Goal: Feedback & Contribution: Leave review/rating

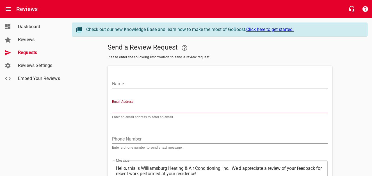
click at [127, 109] on input "Email Address" at bounding box center [220, 108] width 216 height 9
paste input "cdavis161@gmail.com"
type input "cdavis161@gmail.com"
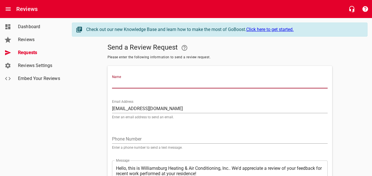
click at [126, 86] on input "Name" at bounding box center [220, 83] width 216 height 9
type input "Clyde Davis"
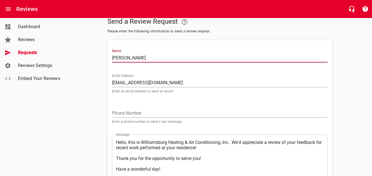
scroll to position [68, 0]
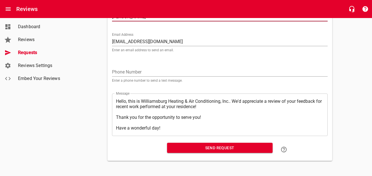
click at [206, 147] on span "Send Request" at bounding box center [220, 147] width 97 height 7
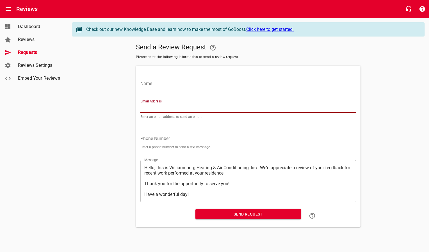
click at [156, 109] on input "Email Address" at bounding box center [248, 108] width 216 height 9
paste input "[PERSON_NAME][EMAIL_ADDRESS][DOMAIN_NAME]"
type input "[PERSON_NAME][EMAIL_ADDRESS][DOMAIN_NAME]"
click at [160, 87] on input "Name" at bounding box center [248, 83] width 216 height 9
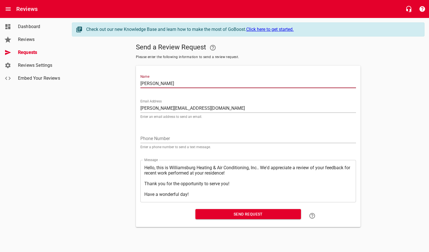
click at [172, 81] on input "Amy Detweiler" at bounding box center [248, 83] width 216 height 9
type input "[PERSON_NAME]"
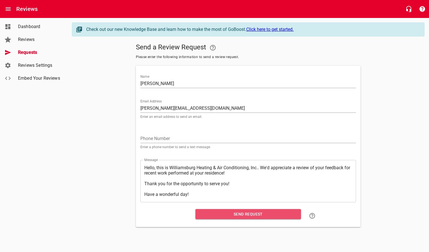
click at [205, 175] on span "Send Request" at bounding box center [248, 214] width 97 height 7
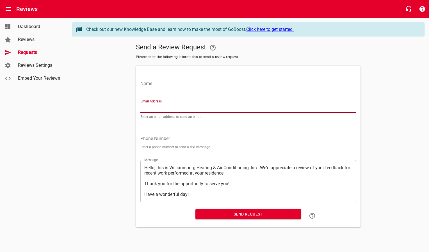
click at [190, 109] on input "Email Address" at bounding box center [248, 108] width 216 height 9
paste input "[EMAIL_ADDRESS][DOMAIN_NAME]"
type input "[EMAIL_ADDRESS][DOMAIN_NAME]"
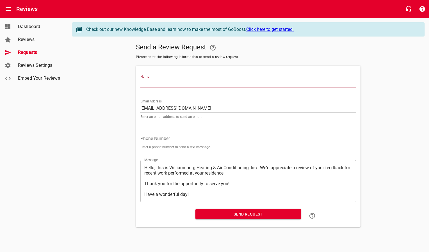
click at [188, 82] on input "Name" at bounding box center [248, 83] width 216 height 9
type input "[PERSON_NAME]"
click at [225, 175] on span "Send Request" at bounding box center [248, 214] width 97 height 7
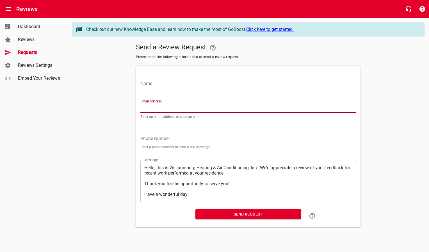
click at [161, 106] on input "Email Address" at bounding box center [248, 108] width 216 height 9
paste input "[EMAIL_ADDRESS][PERSON_NAME][DOMAIN_NAME]"
type input "[EMAIL_ADDRESS][PERSON_NAME][DOMAIN_NAME]"
click at [157, 85] on input "Name" at bounding box center [248, 83] width 216 height 9
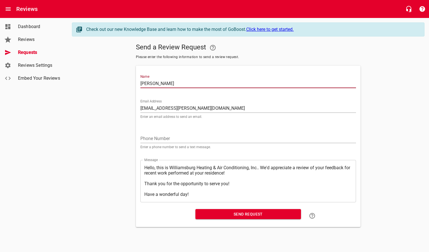
type input "[PERSON_NAME]"
click at [236, 175] on span "Send Request" at bounding box center [248, 214] width 97 height 7
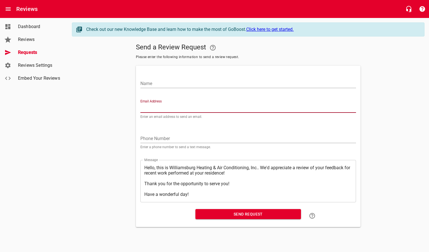
click at [166, 106] on input "Email Address" at bounding box center [248, 108] width 216 height 9
paste input "[EMAIL_ADDRESS][PERSON_NAME][DOMAIN_NAME]"
type input "[EMAIL_ADDRESS][PERSON_NAME][DOMAIN_NAME]"
click at [167, 87] on input "Name" at bounding box center [248, 83] width 216 height 9
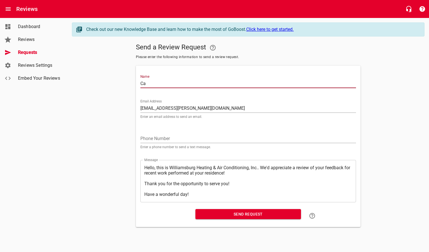
type input "C"
type input "[PERSON_NAME]"
click at [261, 175] on span "Send Request" at bounding box center [248, 214] width 97 height 7
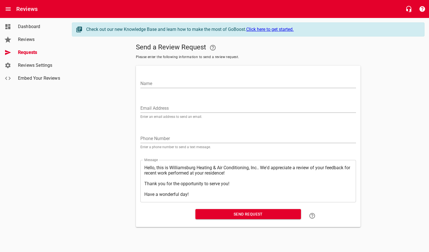
click at [182, 107] on input "Email Address" at bounding box center [248, 108] width 216 height 9
paste input "[EMAIL_ADDRESS][DOMAIN_NAME]"
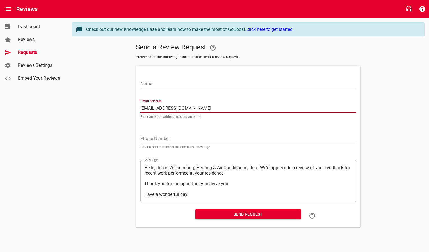
type input "[EMAIL_ADDRESS][DOMAIN_NAME]"
click at [180, 82] on input "Name" at bounding box center [248, 83] width 216 height 9
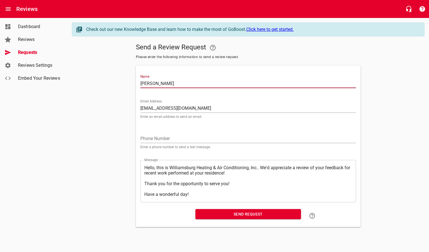
type input "[PERSON_NAME]"
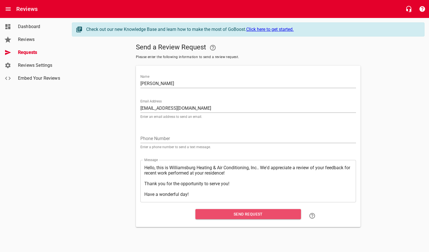
click at [214, 175] on span "Send Request" at bounding box center [248, 214] width 97 height 7
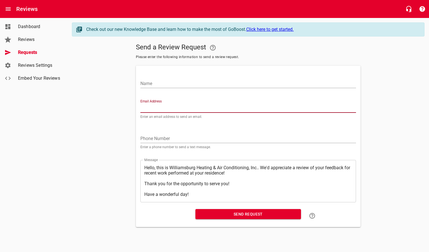
click at [164, 104] on input "Email Address" at bounding box center [248, 108] width 216 height 9
paste input "[PERSON_NAME][EMAIL_ADDRESS][PERSON_NAME][DOMAIN_NAME]"
type input "[PERSON_NAME][EMAIL_ADDRESS][PERSON_NAME][DOMAIN_NAME]"
click at [167, 81] on input "Name" at bounding box center [248, 83] width 216 height 9
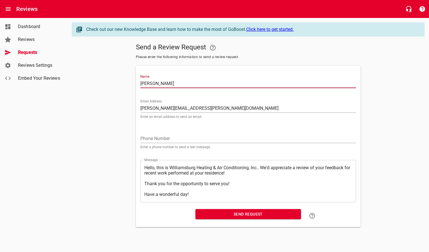
type input "[PERSON_NAME]"
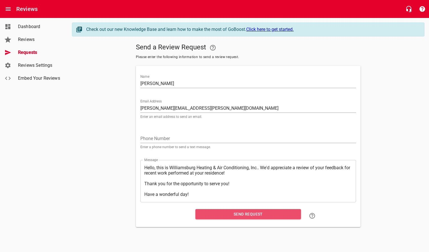
click at [208, 175] on span "Send Request" at bounding box center [248, 214] width 97 height 7
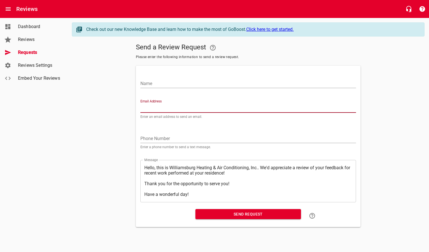
click at [179, 106] on input "Email Address" at bounding box center [248, 108] width 216 height 9
paste input "[EMAIL_ADDRESS][DOMAIN_NAME]"
type input "[EMAIL_ADDRESS][DOMAIN_NAME]"
click at [173, 82] on input "Name" at bounding box center [248, 83] width 216 height 9
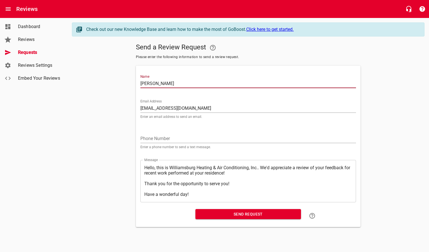
type input "[PERSON_NAME]"
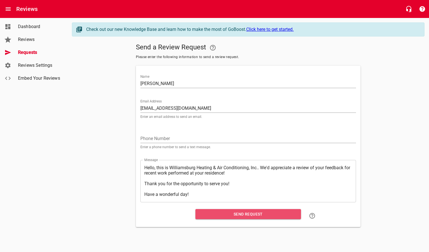
click at [216, 175] on span "Send Request" at bounding box center [248, 214] width 97 height 7
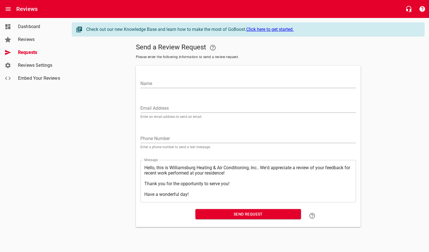
click at [159, 104] on input "Email Address" at bounding box center [248, 108] width 216 height 9
paste input "[EMAIL_ADDRESS][DOMAIN_NAME]"
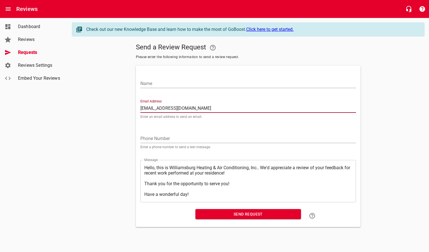
type input "[EMAIL_ADDRESS][DOMAIN_NAME]"
click at [162, 82] on input "Name" at bounding box center [248, 83] width 216 height 9
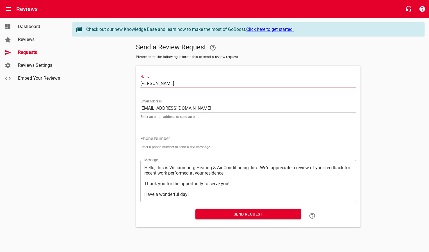
type input "[PERSON_NAME]"
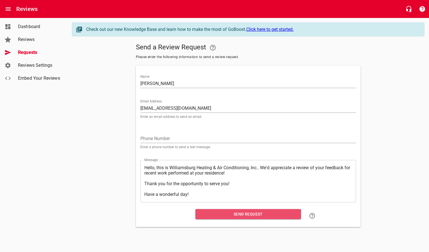
click at [215, 175] on span "Send Request" at bounding box center [248, 214] width 97 height 7
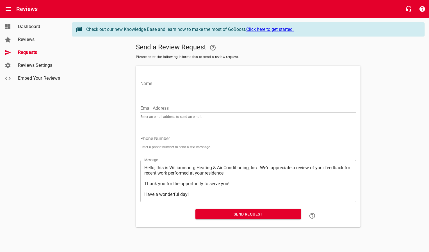
click at [171, 108] on input "Email Address" at bounding box center [248, 108] width 216 height 9
paste input "[EMAIL_ADDRESS][DOMAIN_NAME]"
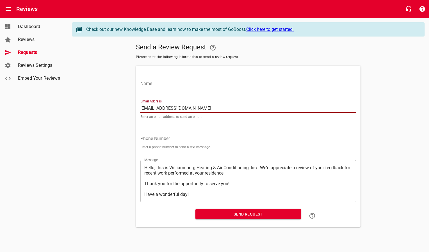
type input "[EMAIL_ADDRESS][DOMAIN_NAME]"
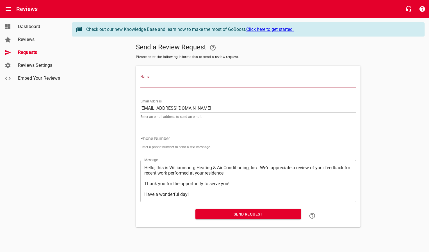
click at [177, 83] on input "Name" at bounding box center [248, 83] width 216 height 9
type input "[PERSON_NAME]"
click at [210, 175] on span "Send Request" at bounding box center [248, 214] width 97 height 7
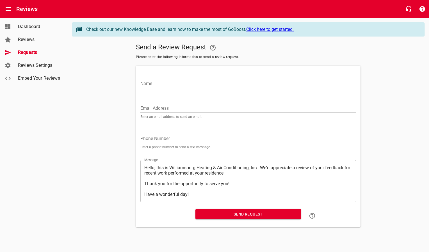
click at [174, 111] on input "Email Address" at bounding box center [248, 108] width 216 height 9
paste input "[EMAIL_ADDRESS][DOMAIN_NAME]"
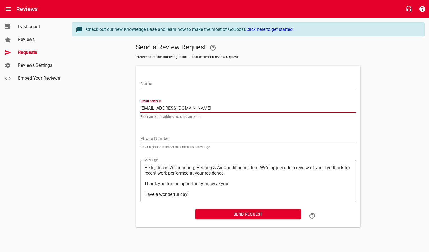
type input "[EMAIL_ADDRESS][DOMAIN_NAME]"
click at [171, 84] on input "Name" at bounding box center [248, 83] width 216 height 9
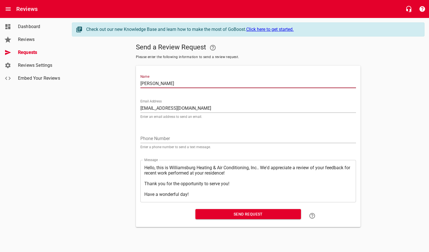
type input "[PERSON_NAME]"
click at [215, 175] on button "Send Request" at bounding box center [249, 214] width 106 height 10
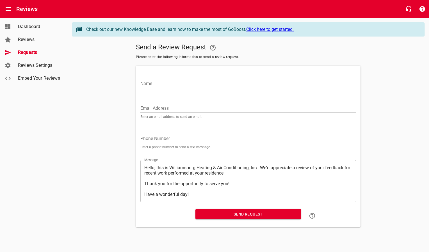
click at [162, 106] on input "Email Address" at bounding box center [248, 108] width 216 height 9
paste input "[EMAIL_ADDRESS][PERSON_NAME][DOMAIN_NAME]"
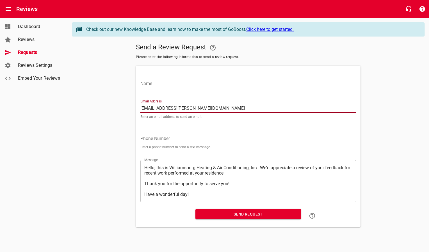
type input "[EMAIL_ADDRESS][PERSON_NAME][DOMAIN_NAME]"
click at [175, 81] on input "Name" at bounding box center [248, 83] width 216 height 9
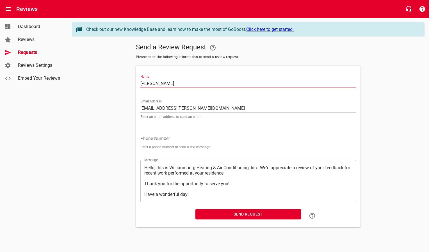
type input "[PERSON_NAME]"
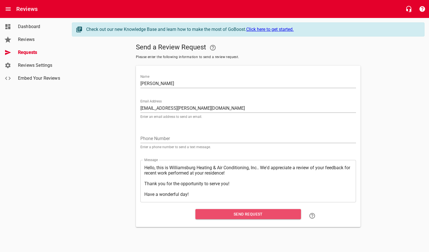
click at [219, 175] on span "Send Request" at bounding box center [248, 214] width 97 height 7
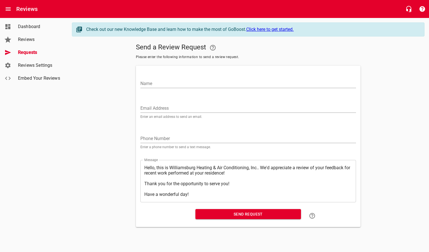
click at [188, 110] on input "Email Address" at bounding box center [248, 108] width 216 height 9
paste input "[EMAIL_ADDRESS][PERSON_NAME][DOMAIN_NAME]"
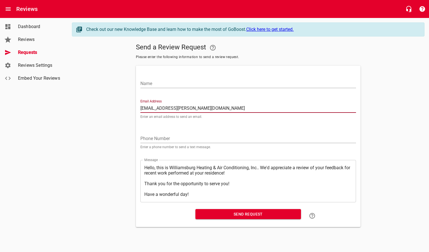
type input "[EMAIL_ADDRESS][PERSON_NAME][DOMAIN_NAME]"
click at [181, 84] on input "Name" at bounding box center [248, 83] width 216 height 9
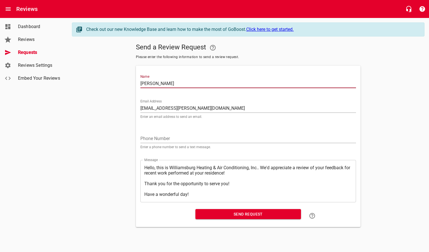
type input "[PERSON_NAME]"
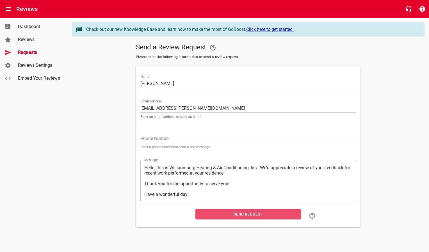
click at [203, 175] on span "Send Request" at bounding box center [248, 214] width 97 height 7
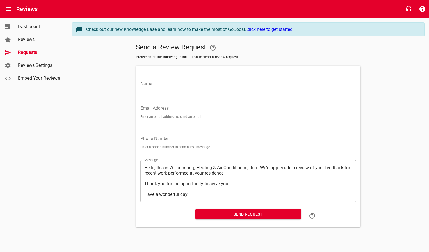
click at [153, 107] on input "Email Address" at bounding box center [248, 108] width 216 height 9
paste input "[EMAIL_ADDRESS][DOMAIN_NAME]"
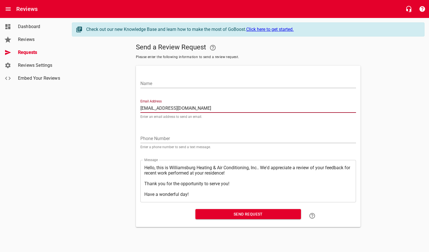
type input "[EMAIL_ADDRESS][DOMAIN_NAME]"
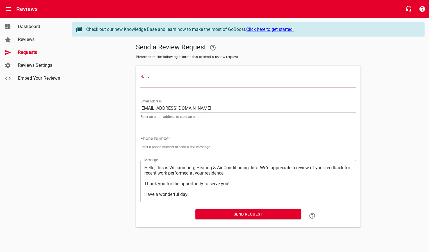
click at [154, 83] on input "Name" at bounding box center [248, 83] width 216 height 9
type input "[PERSON_NAME] & [PERSON_NAME]"
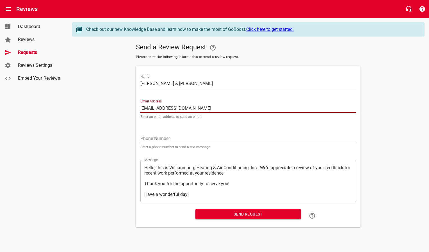
click at [248, 175] on span "Send Request" at bounding box center [248, 214] width 97 height 7
click at [149, 105] on input "Email Address" at bounding box center [248, 108] width 216 height 9
click at [151, 108] on input "Email Address" at bounding box center [248, 108] width 216 height 9
paste input "[EMAIL_ADDRESS][DOMAIN_NAME]"
type input "[EMAIL_ADDRESS][DOMAIN_NAME]"
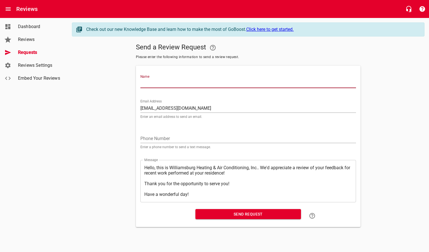
click at [155, 82] on input "Name" at bounding box center [248, 83] width 216 height 9
type input "[PERSON_NAME]"
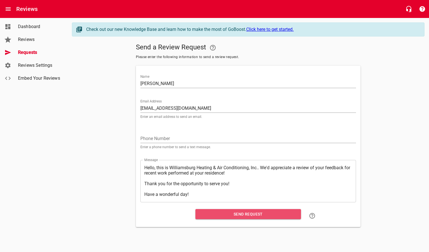
click at [224, 175] on span "Send Request" at bounding box center [248, 214] width 97 height 7
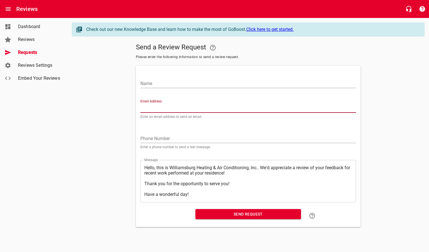
click at [173, 110] on input "Email Address" at bounding box center [248, 108] width 216 height 9
paste input "[EMAIL_ADDRESS][DOMAIN_NAME]"
type input "[EMAIL_ADDRESS][DOMAIN_NAME]"
click at [164, 82] on input "Name" at bounding box center [248, 83] width 216 height 9
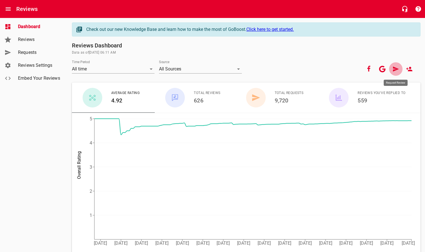
click at [394, 70] on icon at bounding box center [396, 69] width 6 height 5
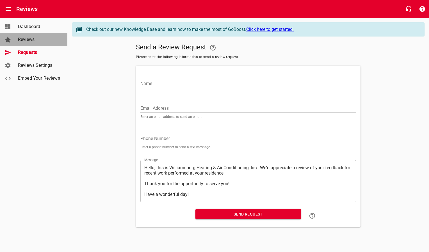
click at [31, 36] on link "Reviews" at bounding box center [33, 39] width 67 height 13
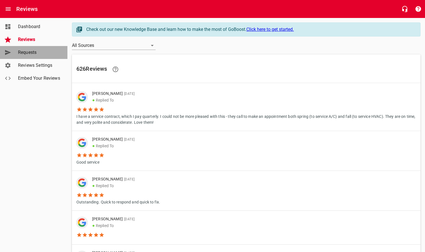
click at [30, 53] on span "Requests" at bounding box center [39, 52] width 43 height 7
click at [28, 29] on span "Dashboard" at bounding box center [39, 26] width 43 height 7
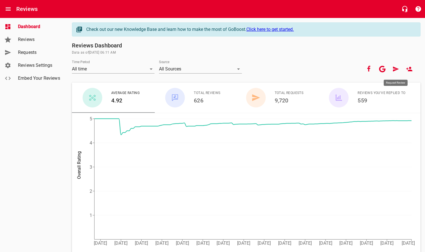
click at [393, 69] on icon at bounding box center [395, 69] width 7 height 7
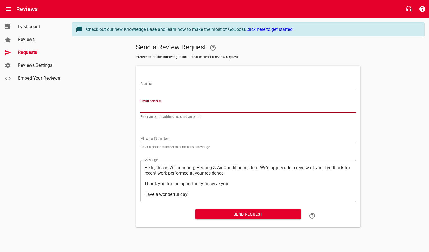
click at [179, 108] on input "Email Address" at bounding box center [248, 108] width 216 height 9
paste input "[EMAIL_ADDRESS][DOMAIN_NAME]"
type input "[EMAIL_ADDRESS][DOMAIN_NAME]"
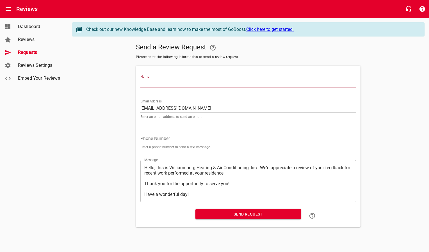
click at [173, 85] on input "Name" at bounding box center [248, 83] width 216 height 9
type input "[PERSON_NAME]"
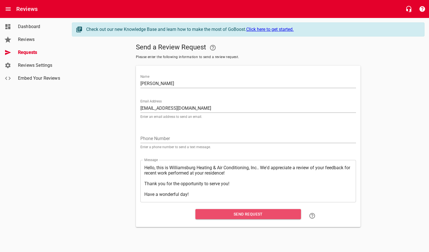
click at [206, 215] on span "Send Request" at bounding box center [248, 214] width 97 height 7
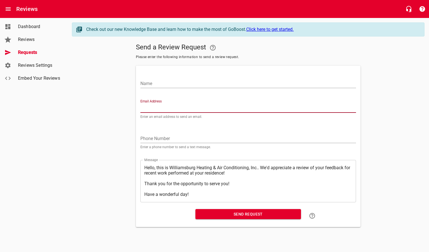
click at [167, 110] on input "Email Address" at bounding box center [248, 108] width 216 height 9
paste input "[EMAIL_ADDRESS][DOMAIN_NAME]"
type input "[EMAIL_ADDRESS][DOMAIN_NAME]"
click at [165, 86] on input "Name" at bounding box center [248, 83] width 216 height 9
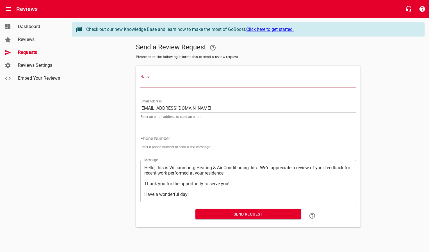
click at [165, 83] on input "Name" at bounding box center [248, 83] width 216 height 9
type input "[PERSON_NAME]"
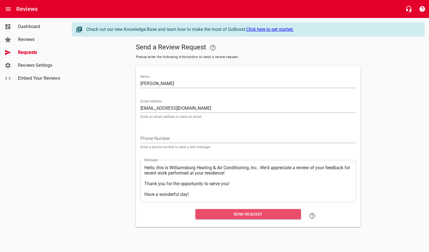
click at [209, 213] on span "Send Request" at bounding box center [248, 214] width 97 height 7
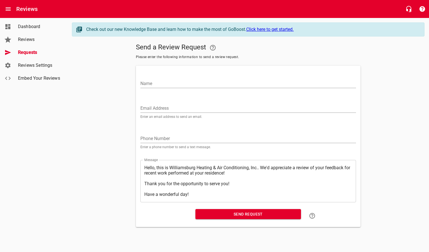
click at [165, 105] on input "Email Address" at bounding box center [248, 108] width 216 height 9
paste input "[EMAIL_ADDRESS][DOMAIN_NAME]"
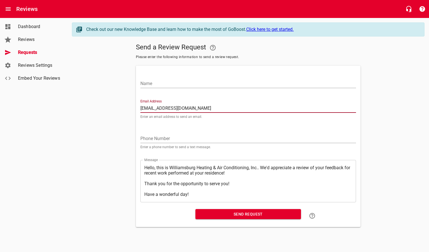
type input "[EMAIL_ADDRESS][DOMAIN_NAME]"
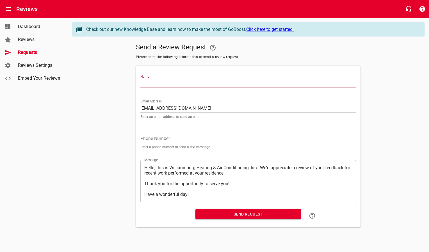
click at [168, 84] on input "Name" at bounding box center [248, 83] width 216 height 9
type input "[PERSON_NAME]"
click at [222, 215] on span "Send Request" at bounding box center [248, 214] width 97 height 7
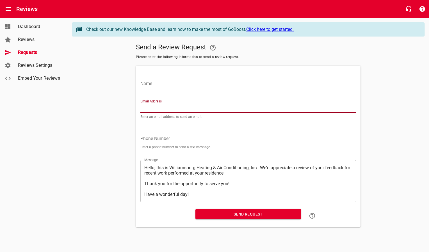
click at [152, 107] on input "Email Address" at bounding box center [248, 108] width 216 height 9
paste input "[EMAIL_ADDRESS][DOMAIN_NAME]"
type input "[EMAIL_ADDRESS][DOMAIN_NAME]"
click at [160, 83] on input "Name" at bounding box center [248, 83] width 216 height 9
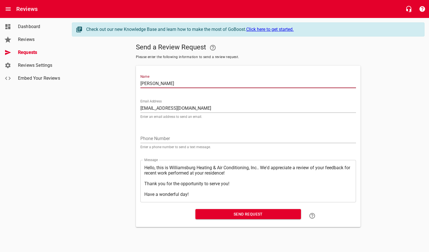
type input "[PERSON_NAME]"
click at [215, 214] on span "Send Request" at bounding box center [248, 214] width 97 height 7
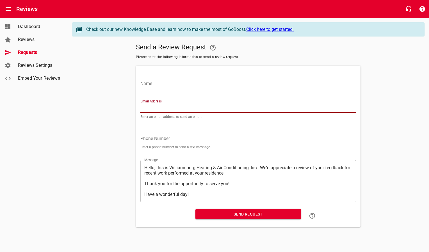
click at [159, 108] on input "Email Address" at bounding box center [248, 108] width 216 height 9
paste input "[EMAIL_ADDRESS][DOMAIN_NAME]"
type input "[EMAIL_ADDRESS][DOMAIN_NAME]"
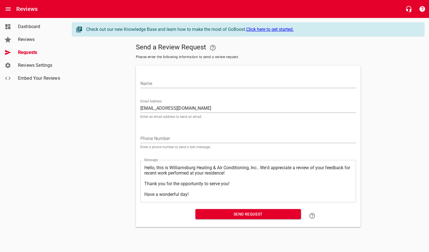
click at [162, 88] on div "Name" at bounding box center [248, 80] width 220 height 25
click at [163, 85] on input "Name" at bounding box center [248, 83] width 216 height 9
type input "[PERSON_NAME]"
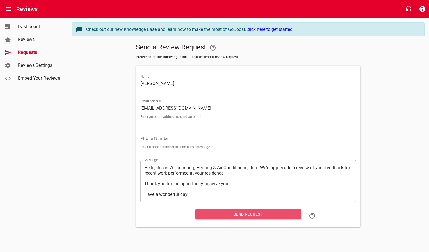
click at [222, 213] on span "Send Request" at bounding box center [248, 214] width 97 height 7
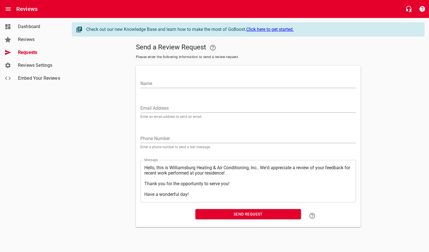
click at [182, 106] on input "Email Address" at bounding box center [248, 108] width 216 height 9
paste input "[EMAIL_ADDRESS][DOMAIN_NAME]"
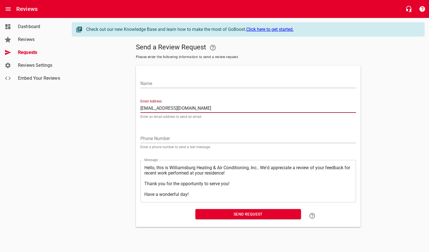
type input "[EMAIL_ADDRESS][DOMAIN_NAME]"
click at [175, 84] on input "Name" at bounding box center [248, 83] width 216 height 9
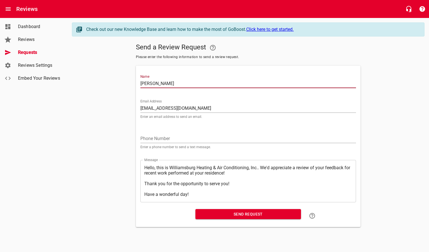
type input "[PERSON_NAME]"
click at [205, 210] on button "Send Request" at bounding box center [249, 214] width 106 height 10
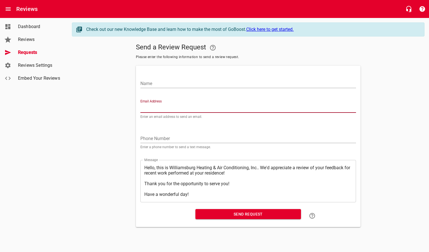
click at [179, 106] on input "Email Address" at bounding box center [248, 108] width 216 height 9
paste input "[EMAIL_ADDRESS][PERSON_NAME][DOMAIN_NAME]"
type input "[EMAIL_ADDRESS][PERSON_NAME][DOMAIN_NAME]"
click at [177, 84] on input "Name" at bounding box center [248, 83] width 216 height 9
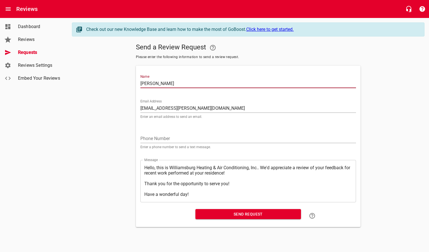
type input "[PERSON_NAME]"
click at [209, 217] on span "Send Request" at bounding box center [248, 214] width 97 height 7
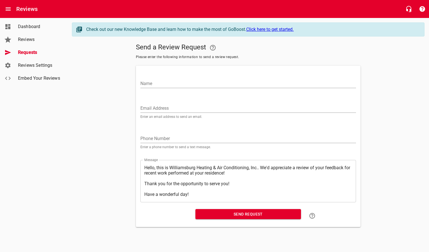
click at [178, 106] on input "Email Address" at bounding box center [248, 108] width 216 height 9
paste input "[EMAIL_ADDRESS][DOMAIN_NAME]"
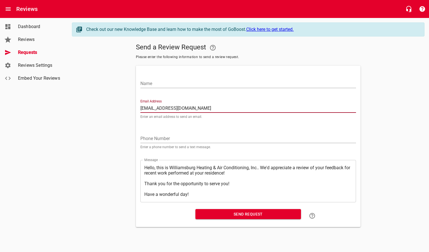
type input "[EMAIL_ADDRESS][DOMAIN_NAME]"
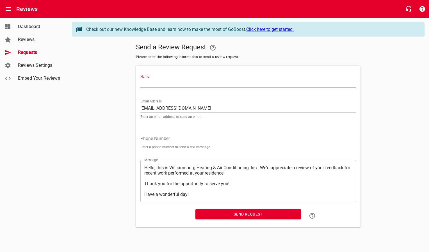
click at [181, 85] on input "Name" at bounding box center [248, 83] width 216 height 9
type input "[PERSON_NAME]"
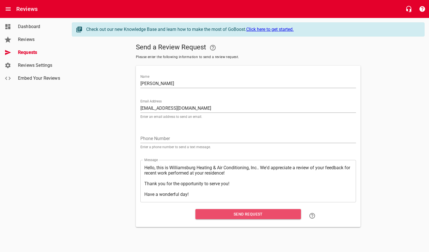
click at [215, 215] on span "Send Request" at bounding box center [248, 214] width 97 height 7
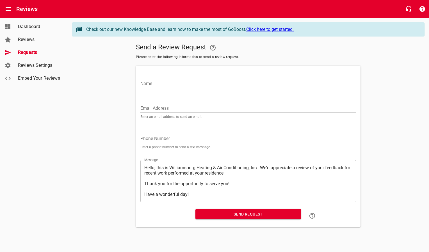
click at [172, 108] on input "Email Address" at bounding box center [248, 108] width 216 height 9
paste input "[EMAIL_ADDRESS][DOMAIN_NAME]"
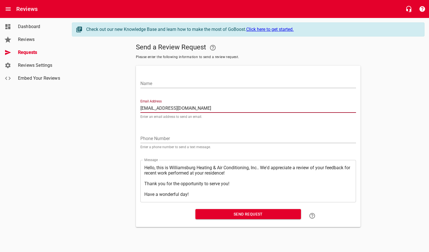
type input "[EMAIL_ADDRESS][DOMAIN_NAME]"
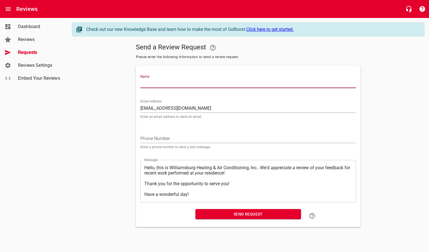
click at [168, 79] on input "Name" at bounding box center [248, 83] width 216 height 9
type input "[PERSON_NAME]"
click at [210, 217] on span "Send Request" at bounding box center [248, 214] width 97 height 7
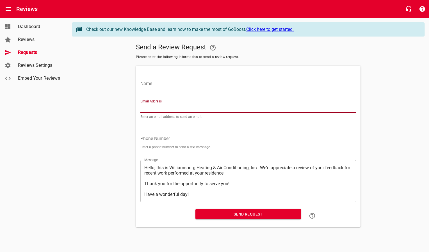
click at [160, 104] on input "Email Address" at bounding box center [248, 108] width 216 height 9
paste input "[EMAIL_ADDRESS][DOMAIN_NAME]"
type input "[EMAIL_ADDRESS][DOMAIN_NAME]"
drag, startPoint x: 160, startPoint y: 86, endPoint x: 159, endPoint y: 81, distance: 4.4
click at [160, 85] on input "Name" at bounding box center [248, 83] width 216 height 9
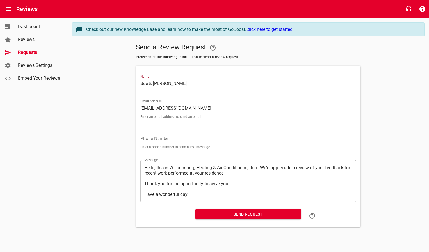
type input "Sue & [PERSON_NAME]"
click at [211, 217] on span "Send Request" at bounding box center [248, 214] width 97 height 7
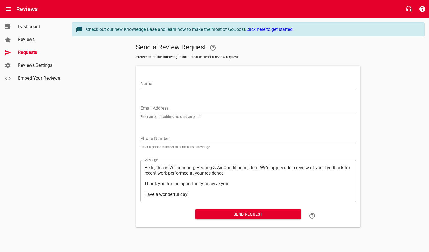
click at [154, 107] on input "Email Address" at bounding box center [248, 108] width 216 height 9
paste input "[EMAIL_ADDRESS][DOMAIN_NAME]"
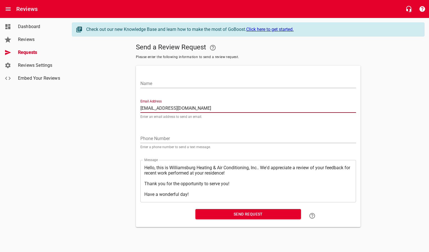
type input "[EMAIL_ADDRESS][DOMAIN_NAME]"
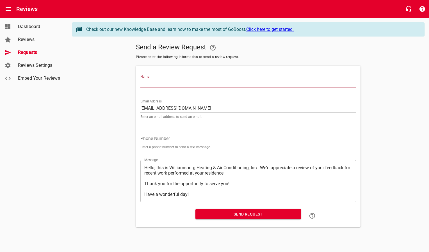
click at [159, 85] on input "Name" at bounding box center [248, 83] width 216 height 9
type input "[PERSON_NAME]"
click at [222, 215] on span "Send Request" at bounding box center [248, 214] width 97 height 7
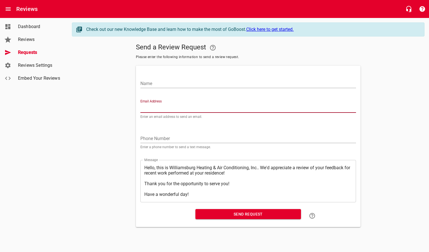
click at [170, 108] on input "Email Address" at bounding box center [248, 108] width 216 height 9
paste input "[EMAIL_ADDRESS][DOMAIN_NAME]"
type input "[EMAIL_ADDRESS][DOMAIN_NAME]"
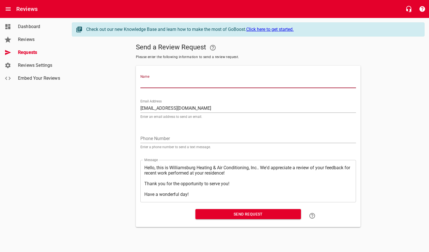
click at [175, 85] on input "Name" at bounding box center [248, 83] width 216 height 9
type input "[PERSON_NAME]"
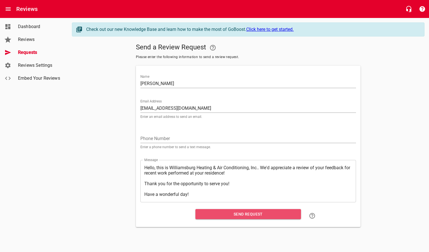
click at [220, 213] on span "Send Request" at bounding box center [248, 214] width 97 height 7
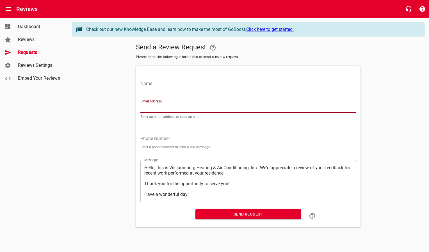
click at [157, 107] on input "Email Address" at bounding box center [248, 108] width 216 height 9
paste input "[EMAIL_ADDRESS][DOMAIN_NAME]"
type input "[EMAIL_ADDRESS][DOMAIN_NAME]"
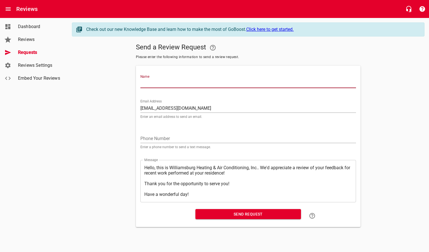
click at [162, 86] on input "Name" at bounding box center [248, 83] width 216 height 9
type input "[PERSON_NAME]"
click at [204, 216] on span "Send Request" at bounding box center [248, 214] width 97 height 7
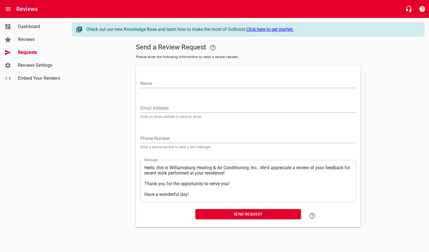
click at [153, 108] on input "Email Address" at bounding box center [248, 108] width 216 height 9
paste input "[EMAIL_ADDRESS][DOMAIN_NAME]"
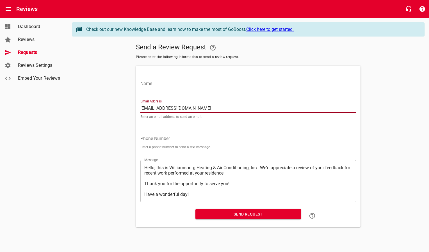
type input "[EMAIL_ADDRESS][DOMAIN_NAME]"
click at [158, 83] on input "Name" at bounding box center [248, 83] width 216 height 9
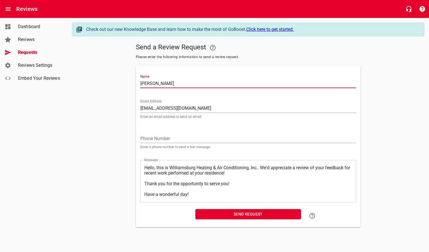
type input "[PERSON_NAME]"
click at [230, 214] on span "Send Request" at bounding box center [248, 214] width 97 height 7
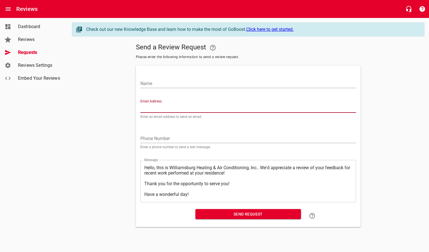
click at [160, 108] on input "Email Address" at bounding box center [248, 108] width 216 height 9
paste input "[EMAIL_ADDRESS][DOMAIN_NAME]"
type input "[EMAIL_ADDRESS][DOMAIN_NAME]"
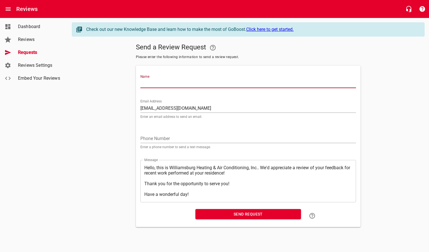
click at [157, 83] on input "Name" at bounding box center [248, 83] width 216 height 9
type input "[PERSON_NAME]"
click at [213, 215] on span "Send Request" at bounding box center [248, 214] width 97 height 7
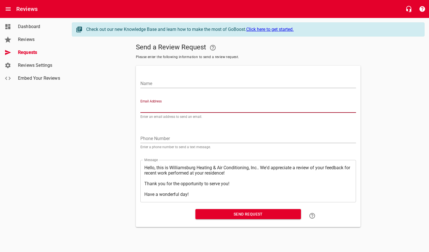
click at [172, 107] on input "Email Address" at bounding box center [248, 108] width 216 height 9
paste input "[EMAIL_ADDRESS][DOMAIN_NAME]"
type input "[EMAIL_ADDRESS][DOMAIN_NAME]"
click at [172, 85] on input "Name" at bounding box center [248, 83] width 216 height 9
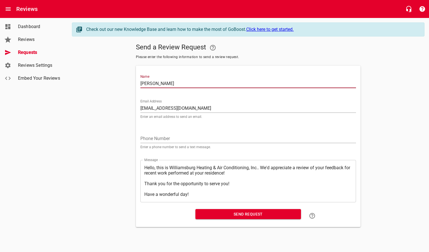
type input "[PERSON_NAME]"
click at [214, 212] on span "Send Request" at bounding box center [248, 214] width 97 height 7
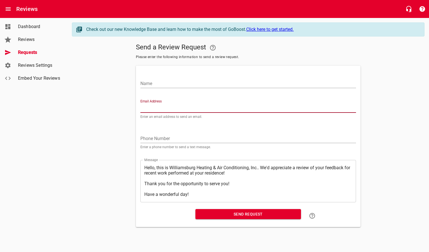
click at [157, 107] on input "Email Address" at bounding box center [248, 108] width 216 height 9
paste input "[EMAIL_ADDRESS][DOMAIN_NAME]"
type input "[EMAIL_ADDRESS][DOMAIN_NAME]"
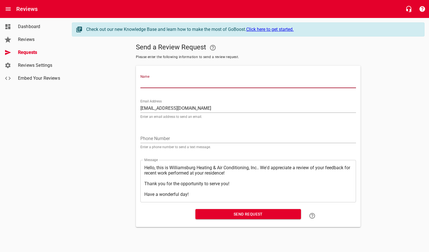
click at [163, 85] on input "Name" at bounding box center [248, 83] width 216 height 9
type input "[PERSON_NAME]"
click at [211, 214] on span "Send Request" at bounding box center [248, 214] width 97 height 7
